Goal: Task Accomplishment & Management: Use online tool/utility

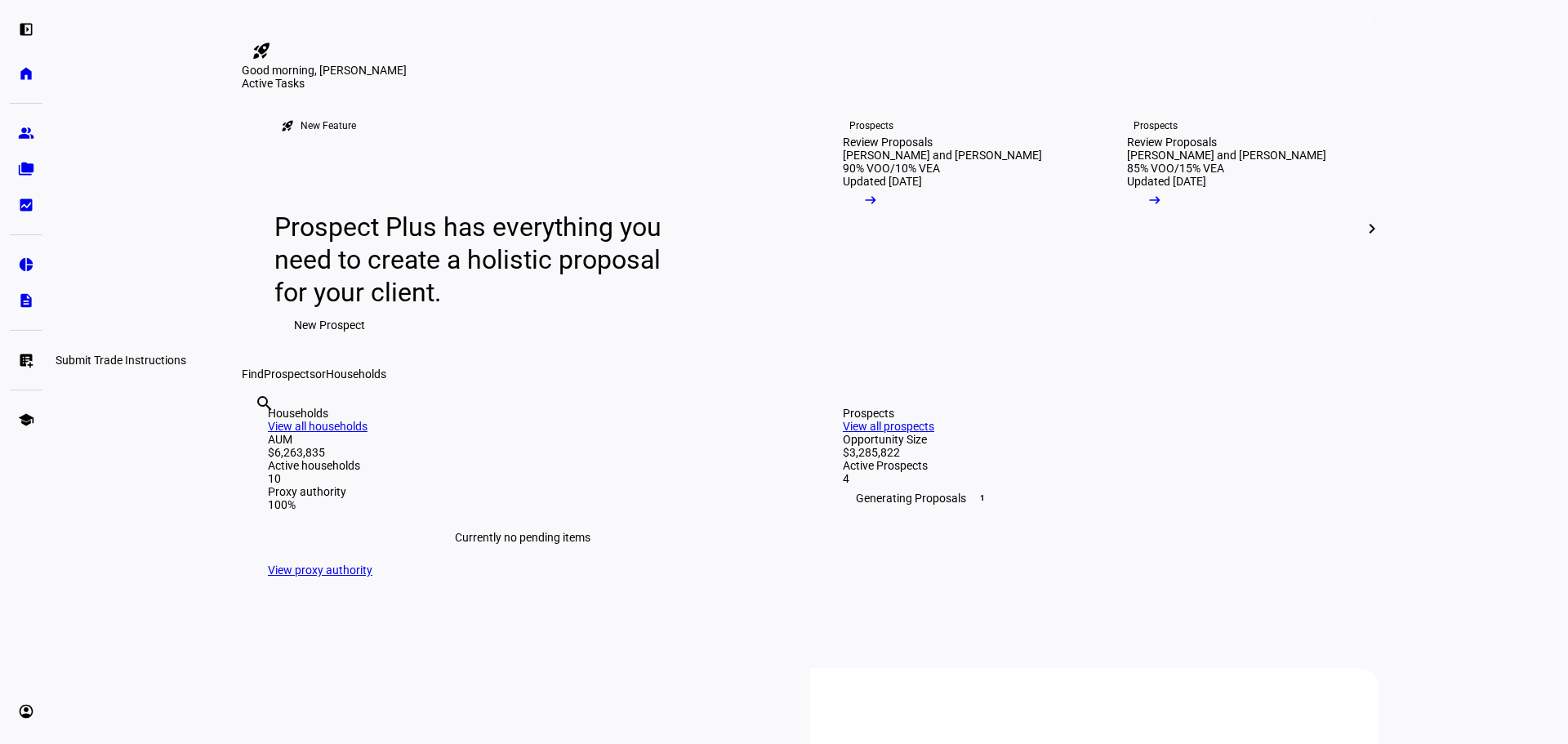
click at [29, 364] on eth-mat-symbol "list_alt_add" at bounding box center [25, 359] width 16 height 16
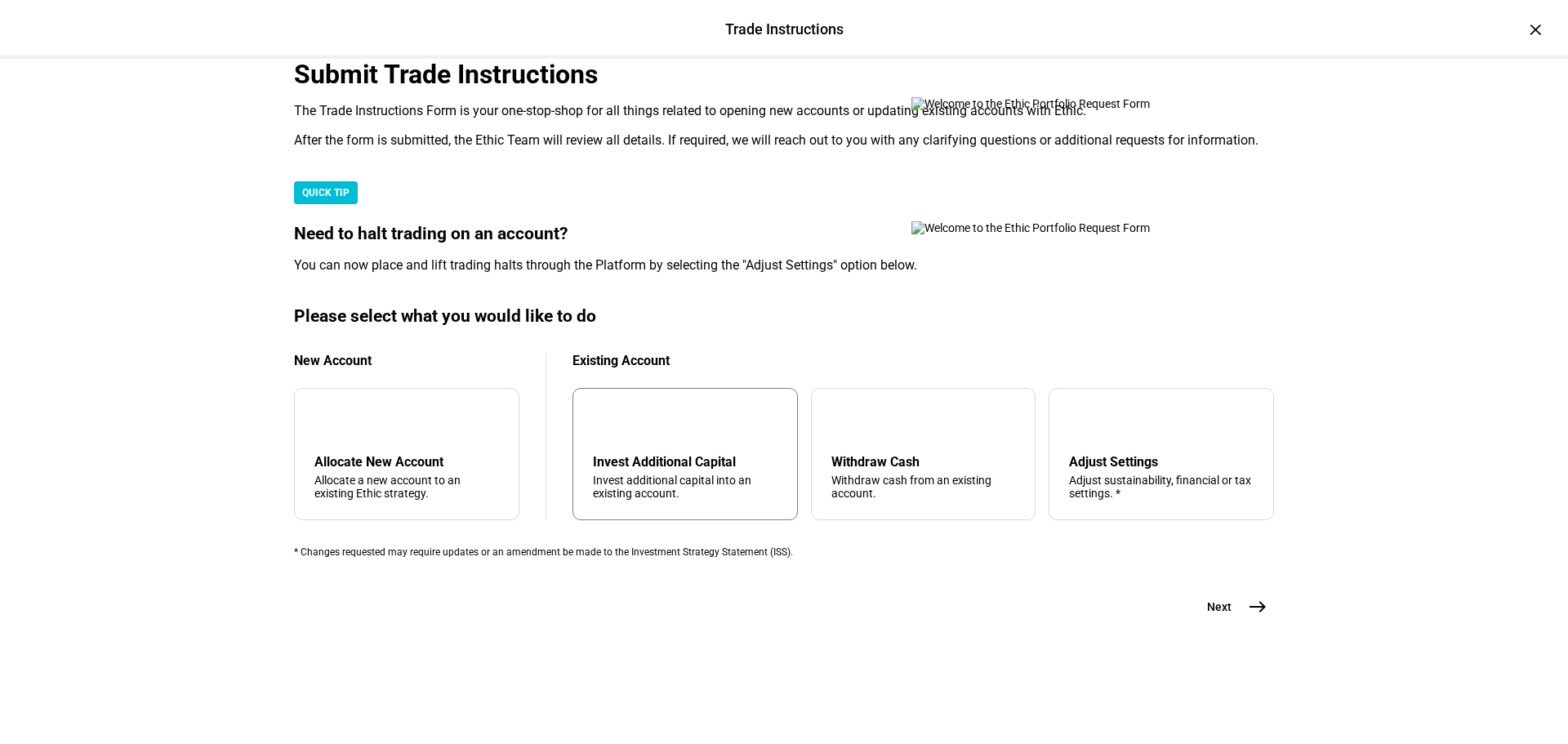
scroll to position [395, 0]
click at [936, 431] on div "arrow_upward Withdraw Cash Withdraw cash from an existing account." at bounding box center [923, 454] width 225 height 132
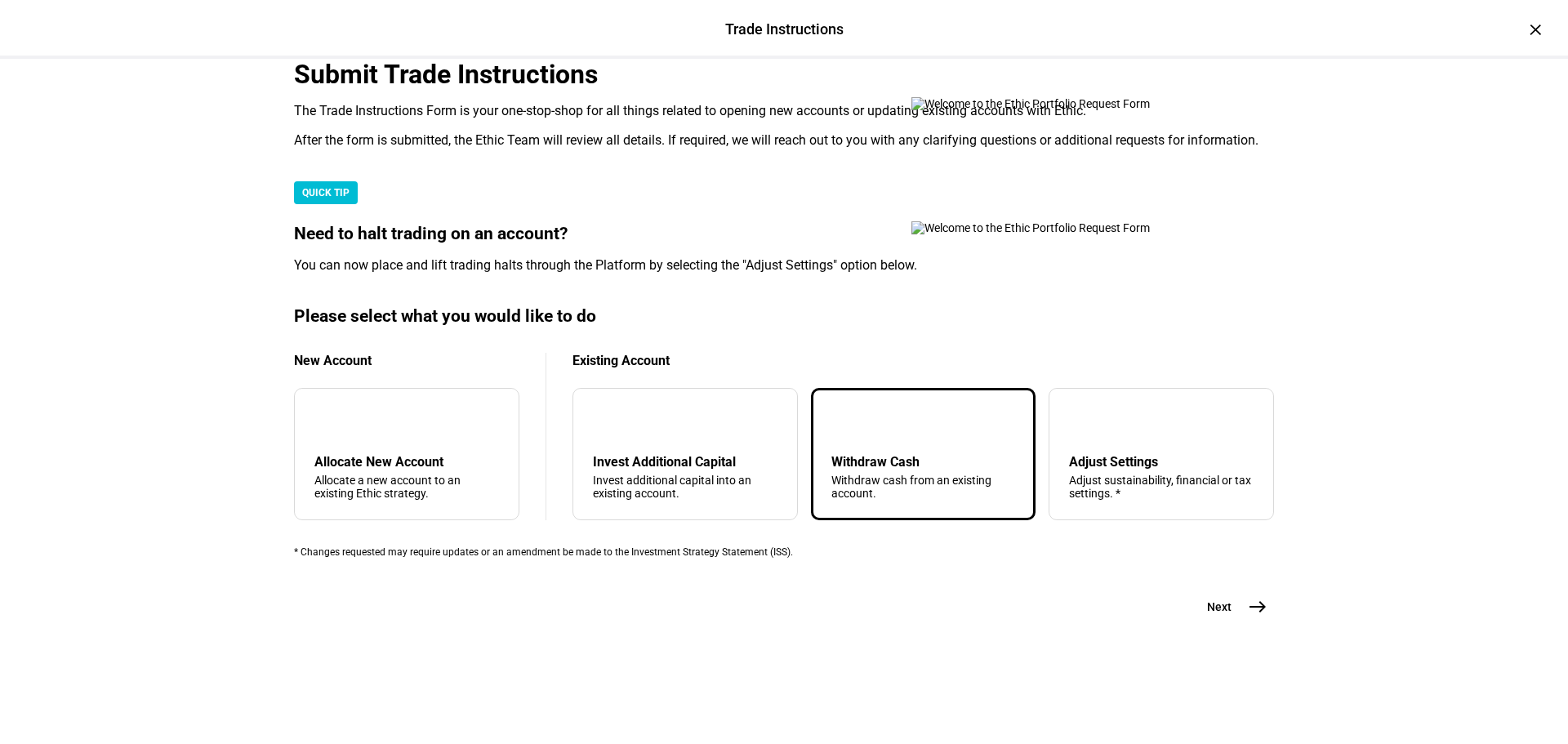
click at [1247, 617] on mat-icon "east" at bounding box center [1256, 607] width 19 height 19
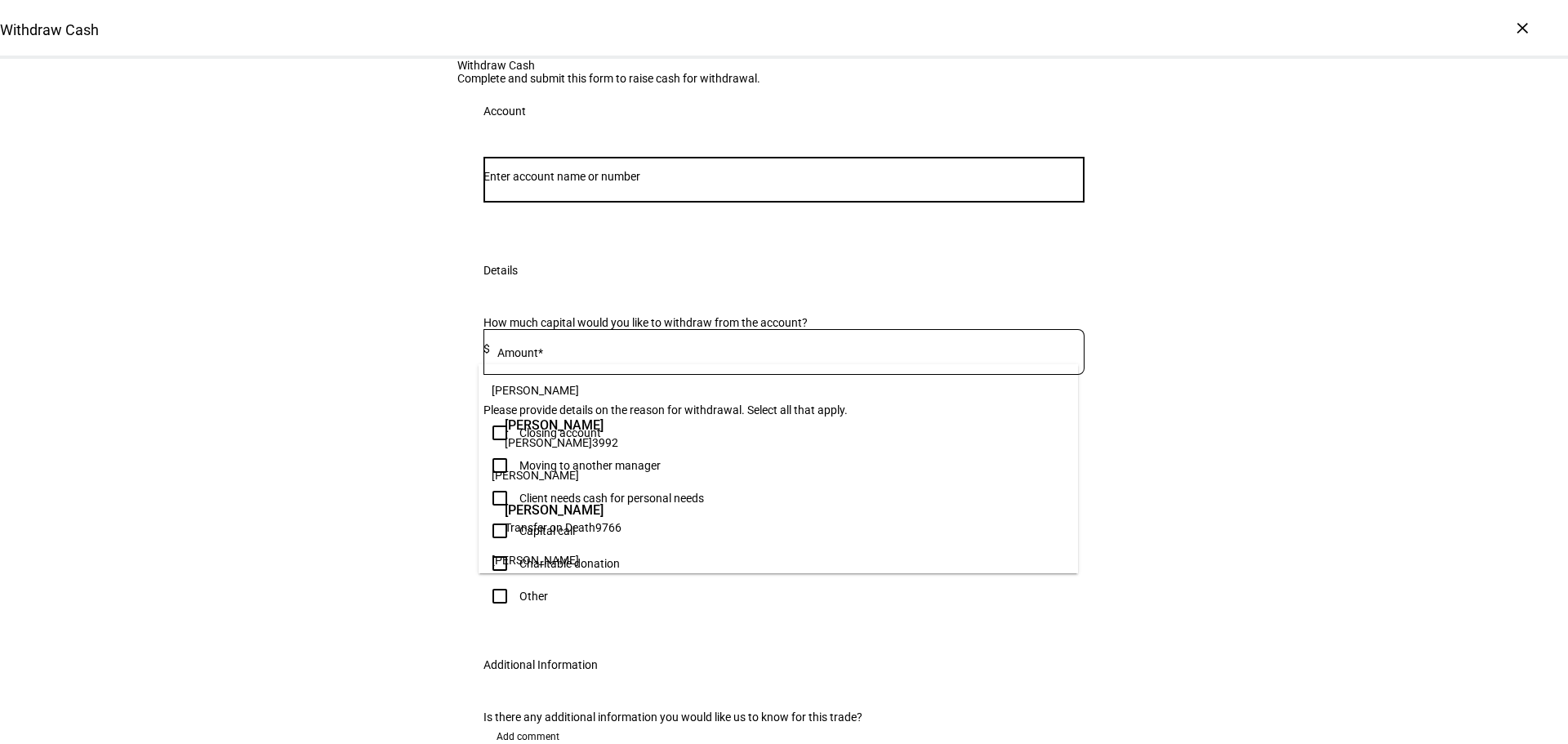
click at [652, 183] on input "Number" at bounding box center [783, 177] width 601 height 13
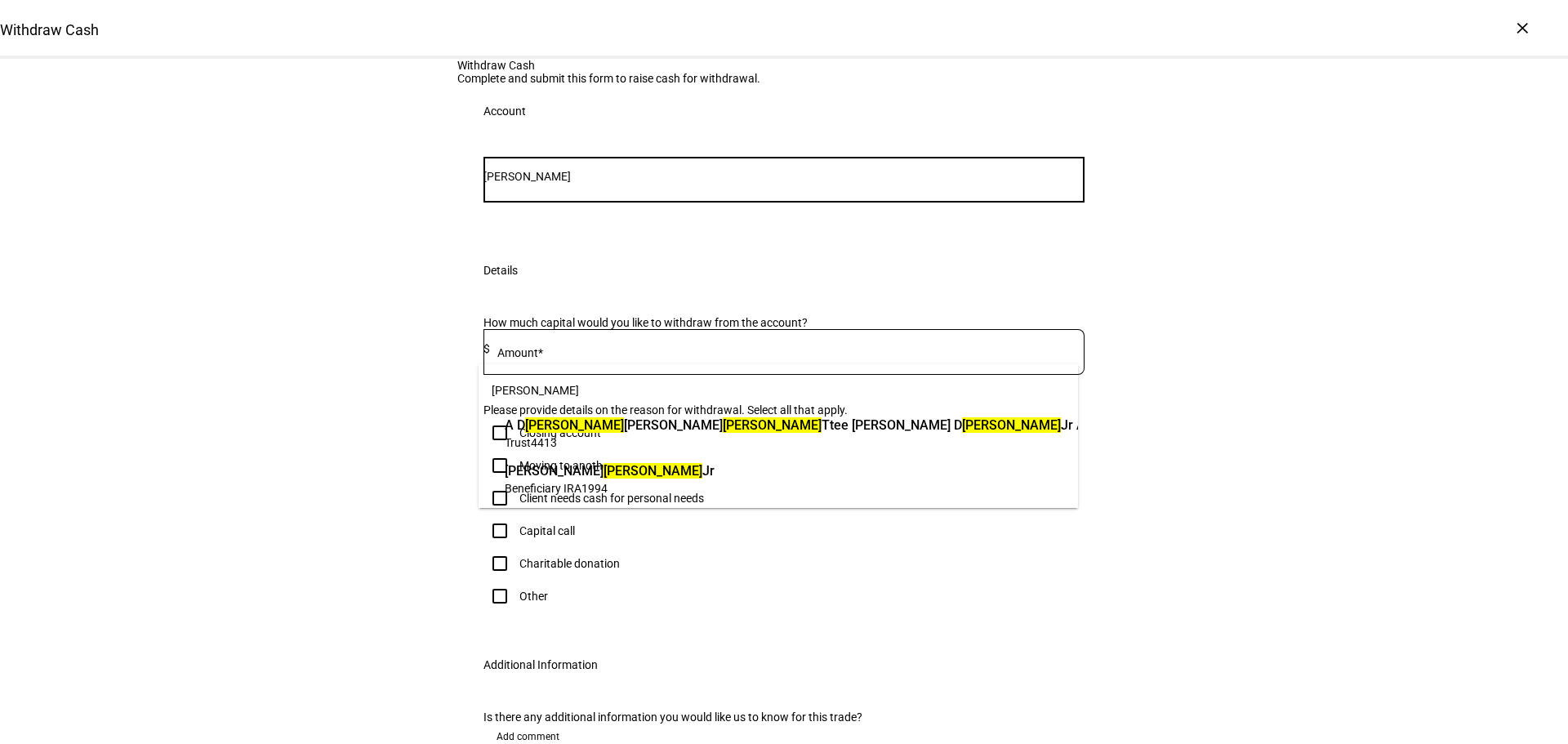
type input "[PERSON_NAME]"
click at [637, 483] on span "Beneficiary IRA 1994" at bounding box center [609, 488] width 210 height 16
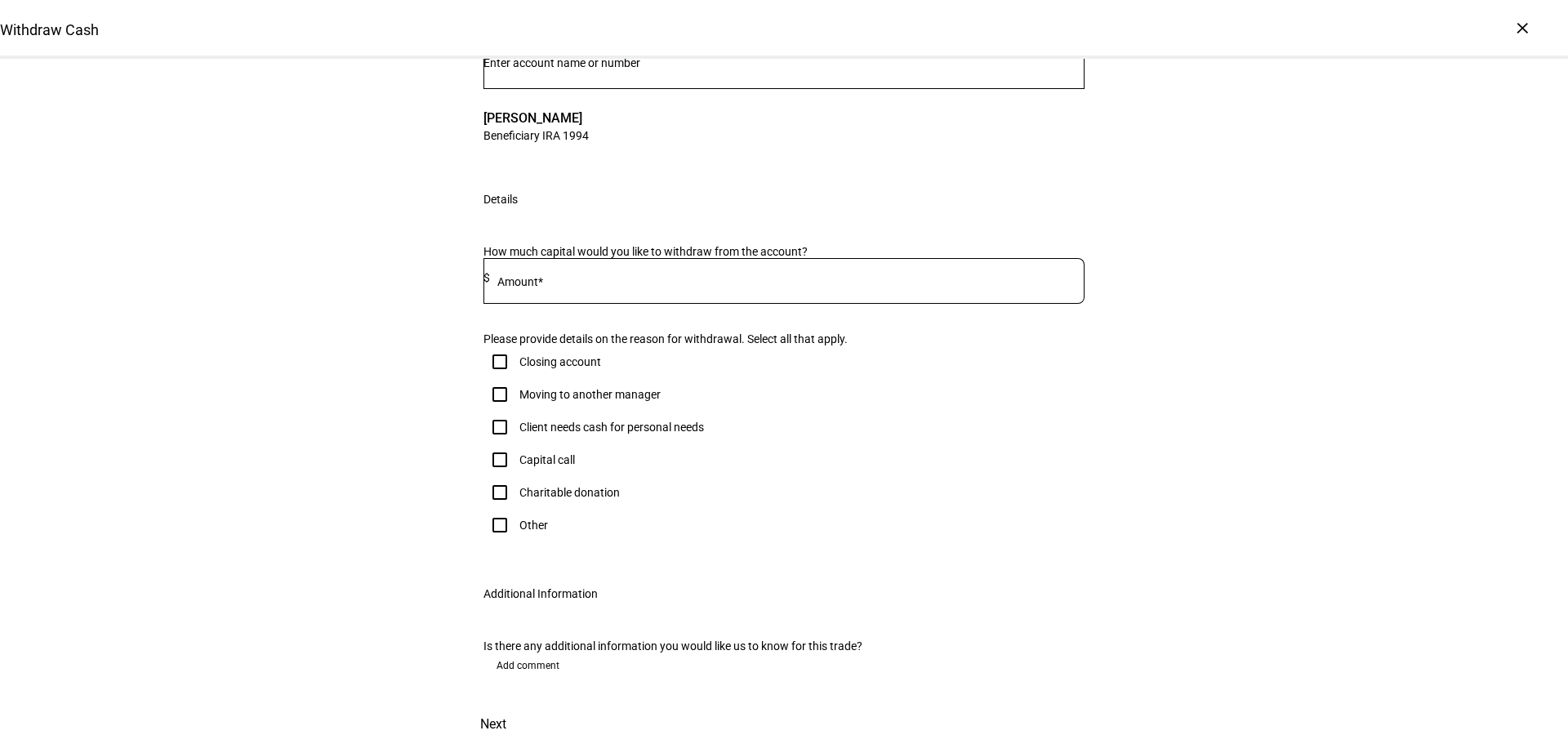
scroll to position [163, 0]
click at [580, 284] on input at bounding box center [787, 278] width 595 height 13
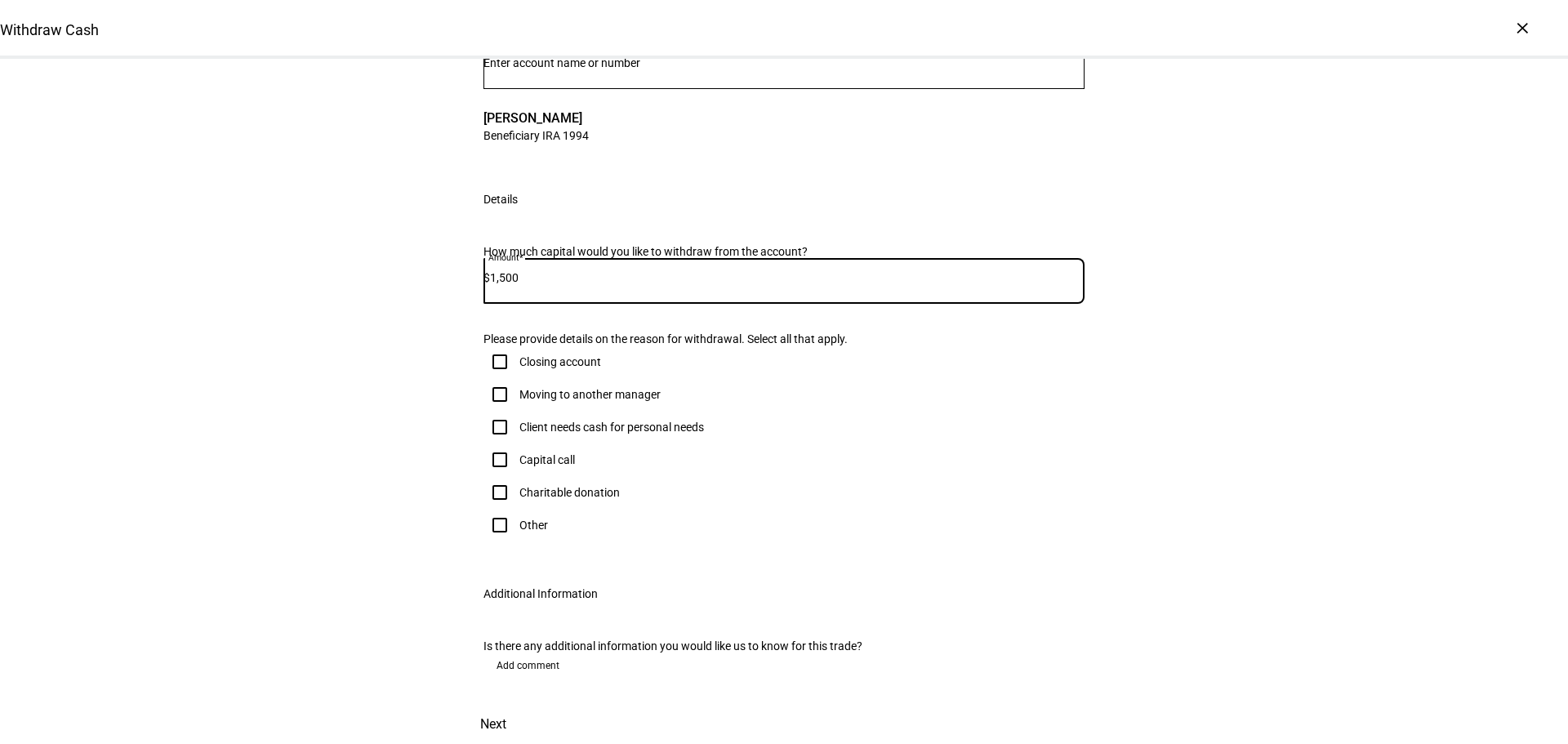
scroll to position [327, 0]
type input "1,500"
click at [493, 415] on input "Client needs cash for personal needs" at bounding box center [499, 426] width 33 height 33
checkbox input "true"
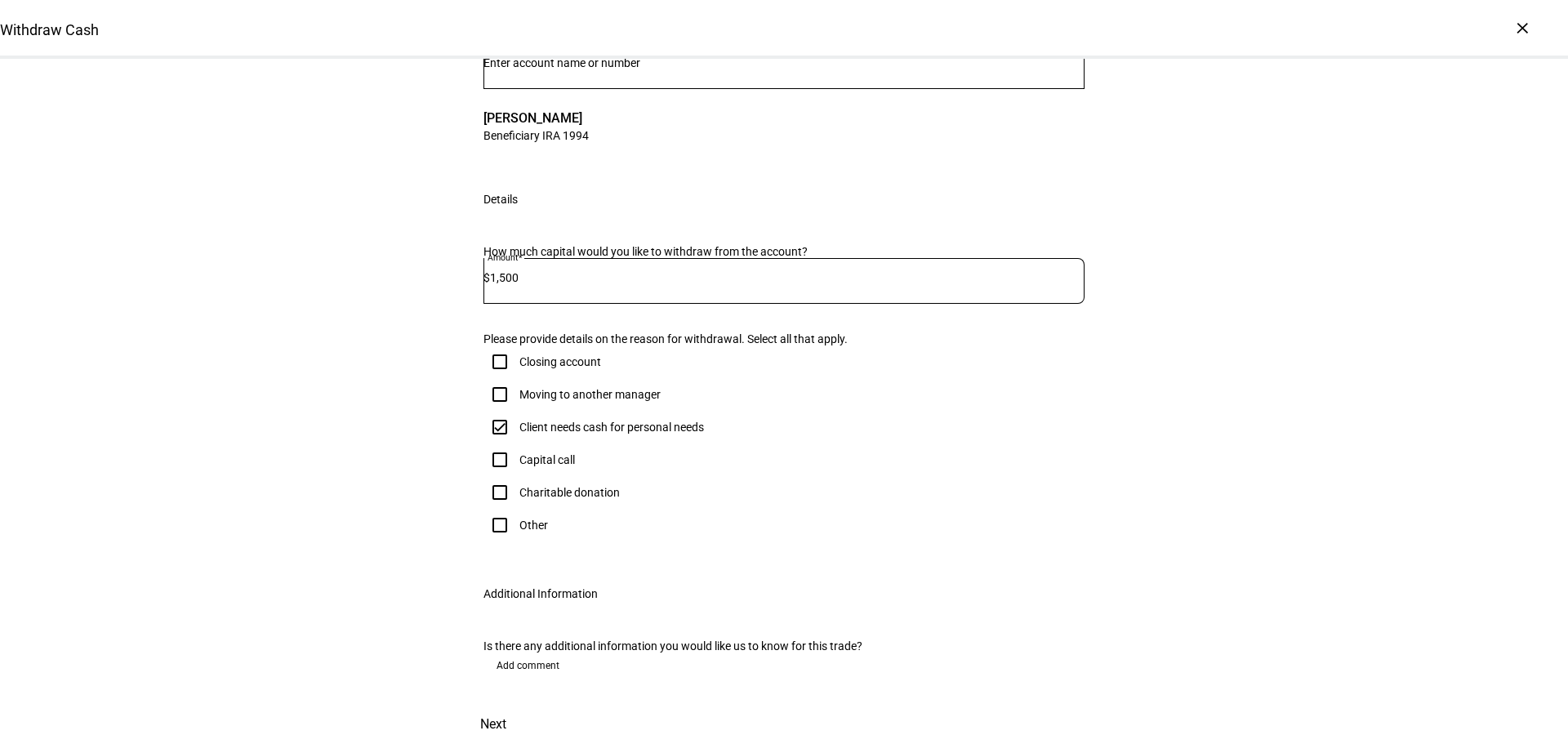
click at [506, 705] on span "Next" at bounding box center [493, 724] width 26 height 39
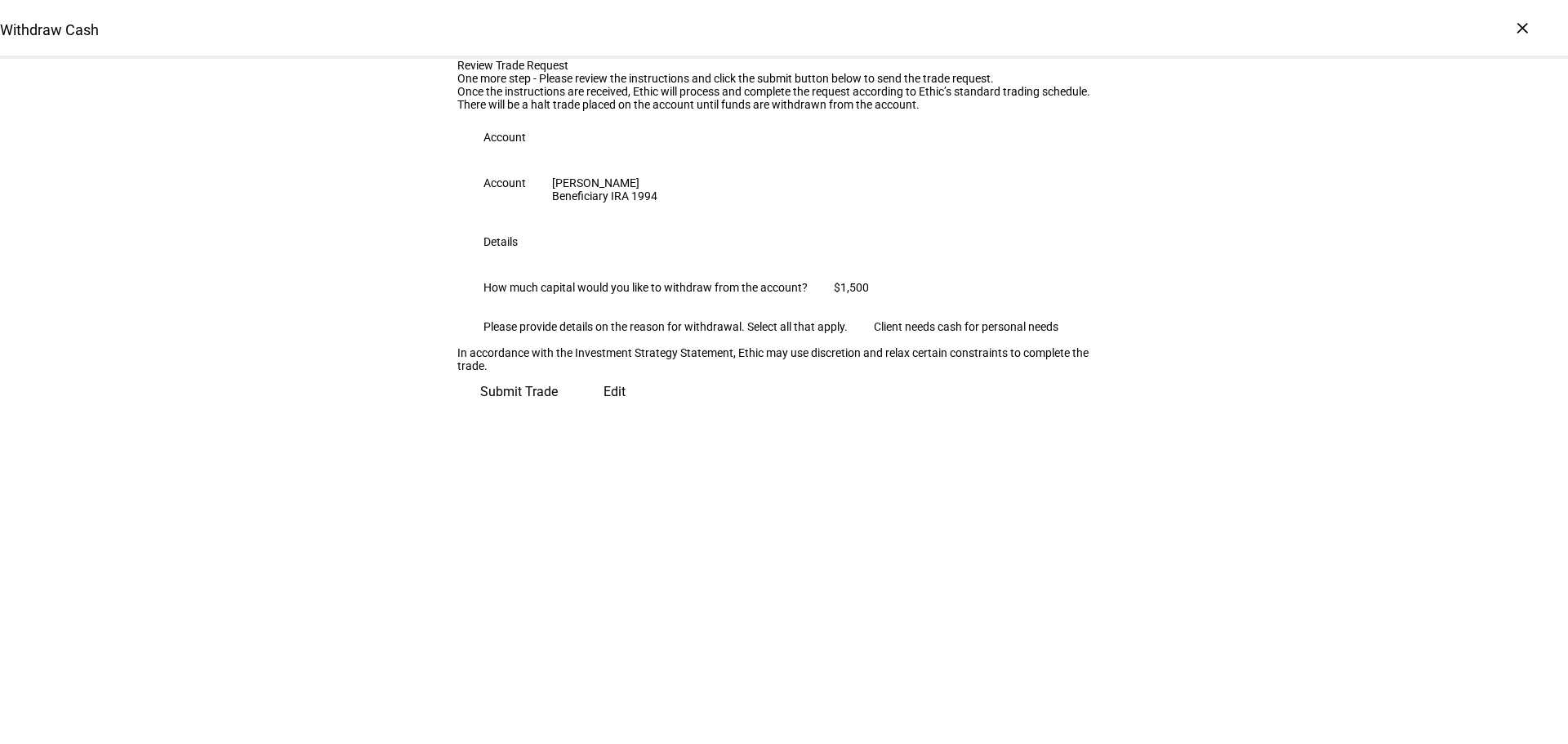
scroll to position [43, 0]
click at [558, 411] on span "Submit Trade" at bounding box center [518, 391] width 78 height 39
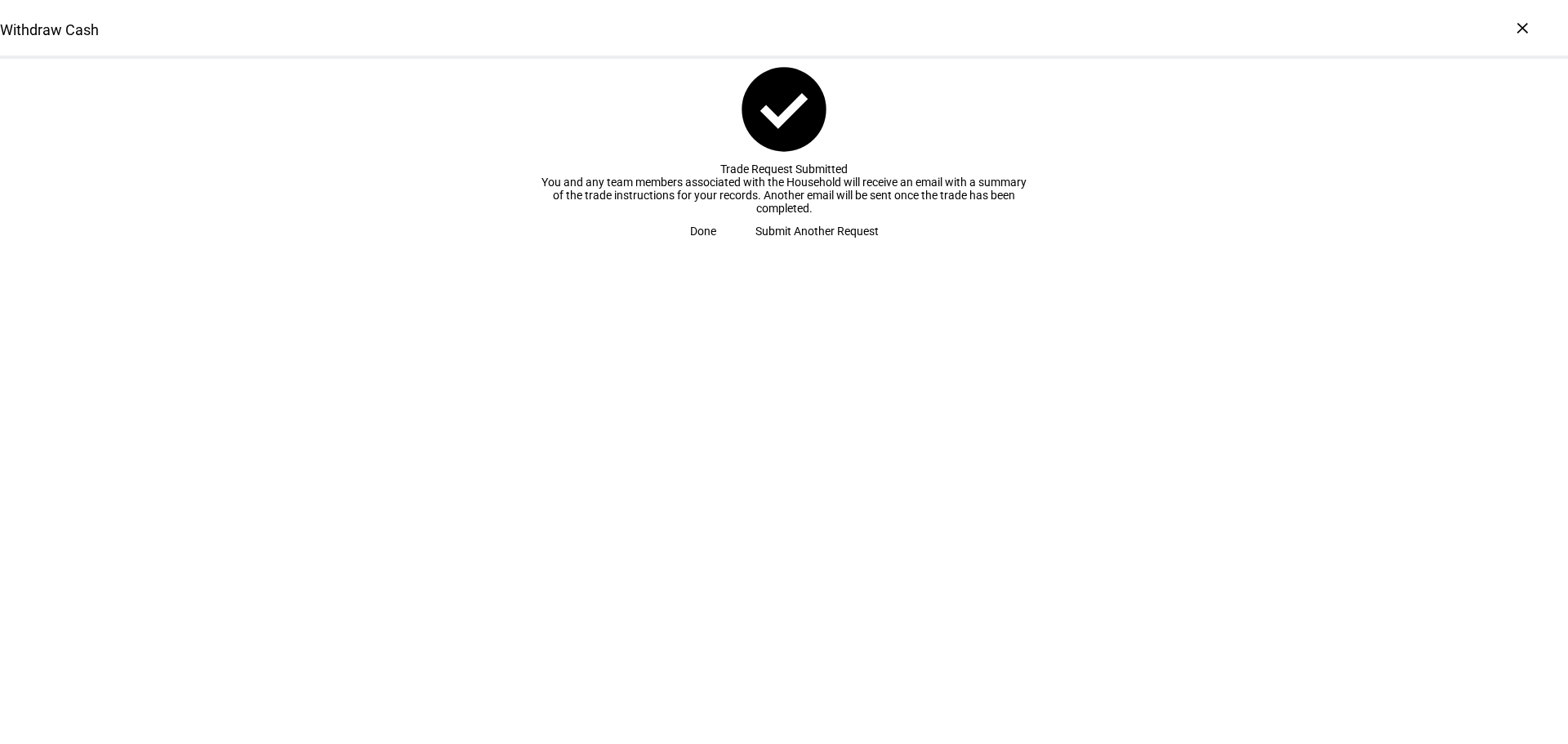
click at [716, 247] on span "Done" at bounding box center [703, 230] width 26 height 33
